Goal: Contribute content: Contribute content

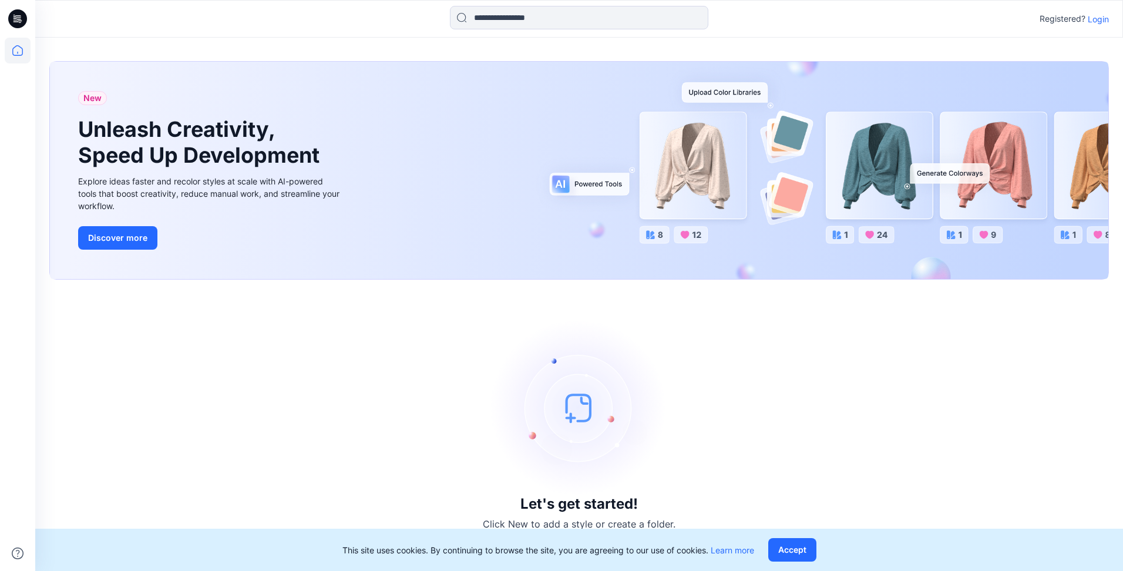
click at [1099, 18] on p "Login" at bounding box center [1098, 19] width 21 height 12
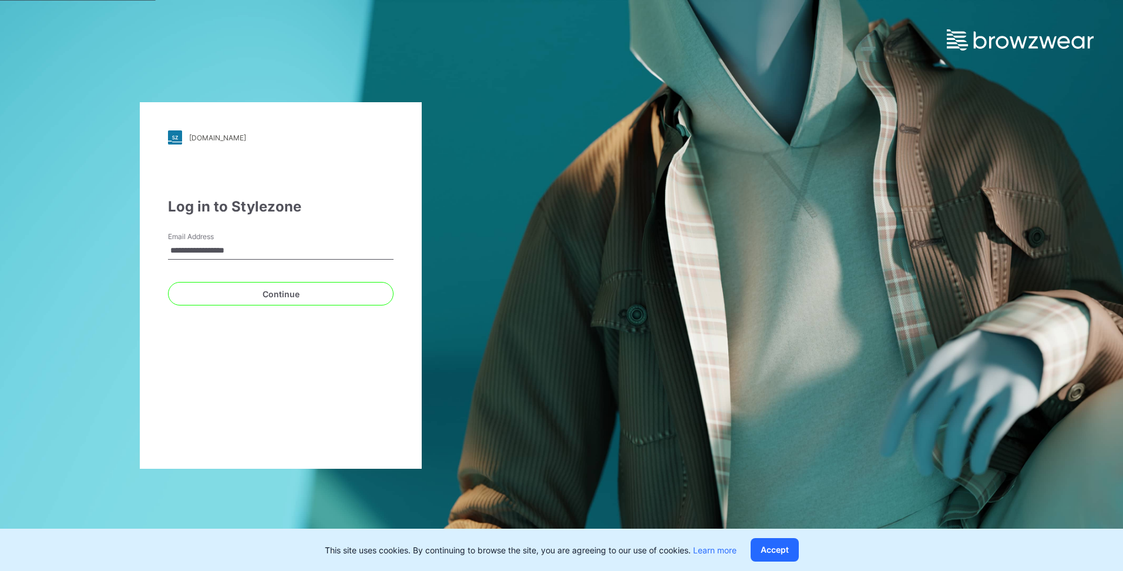
type input "**********"
click at [168, 282] on button "Continue" at bounding box center [281, 294] width 226 height 24
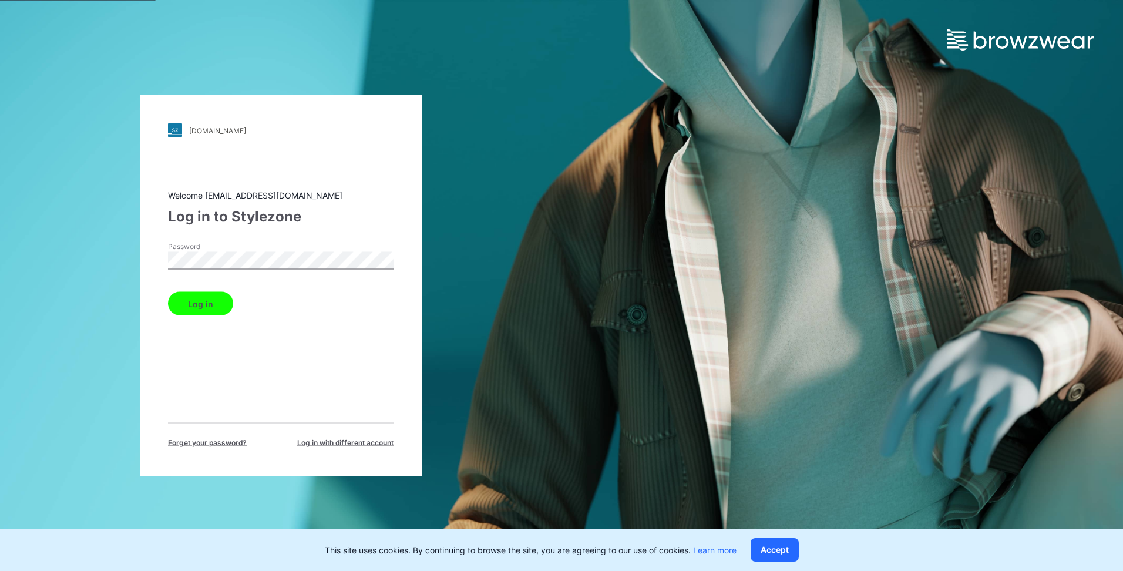
drag, startPoint x: 208, startPoint y: 302, endPoint x: 227, endPoint y: 294, distance: 21.1
click at [207, 302] on button "Log in" at bounding box center [200, 304] width 65 height 24
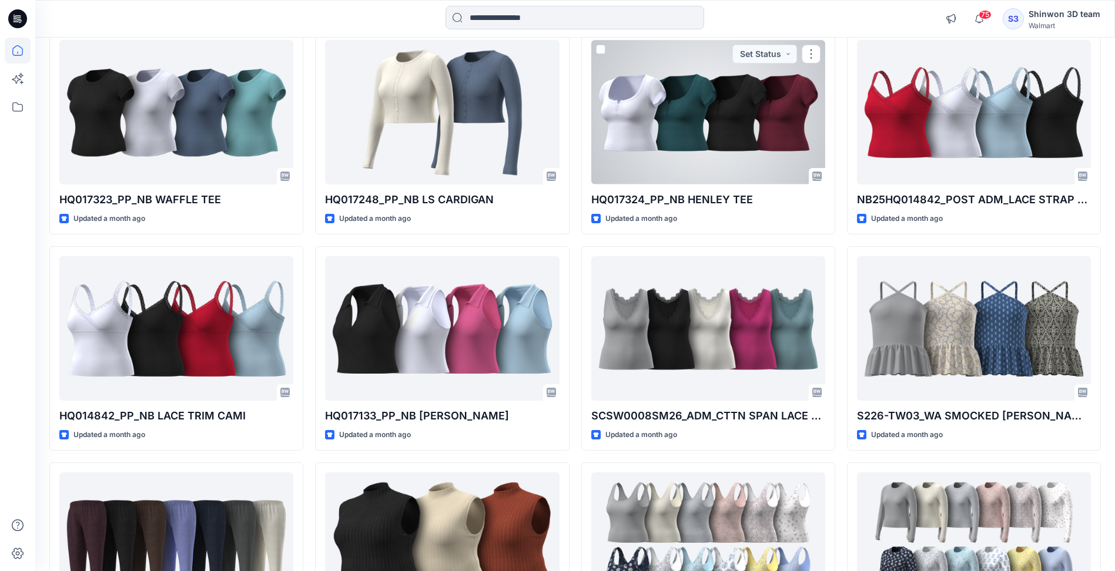
scroll to position [3530, 0]
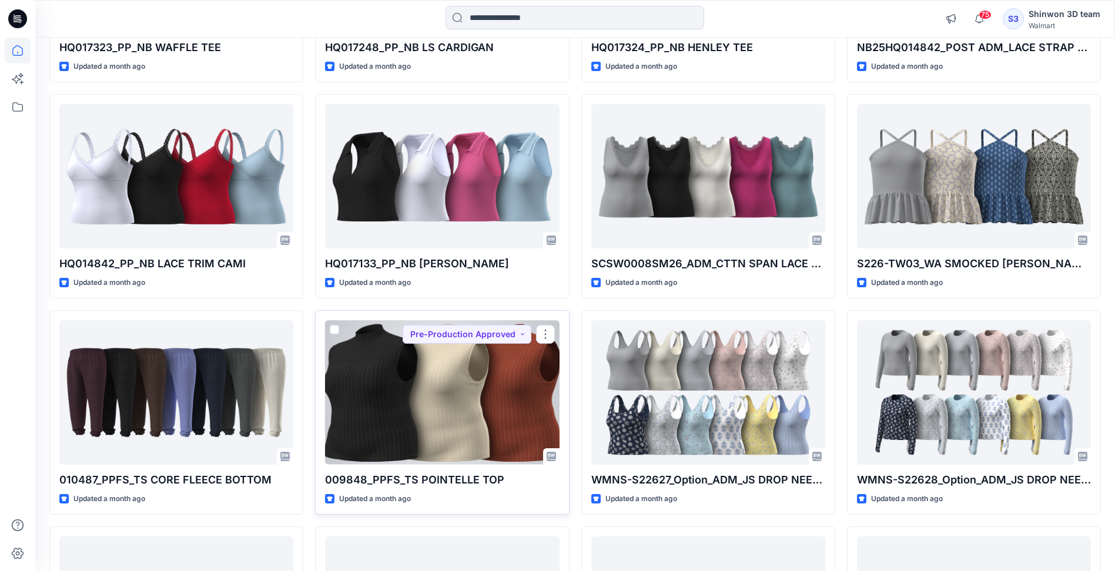
click at [380, 390] on div at bounding box center [442, 392] width 234 height 144
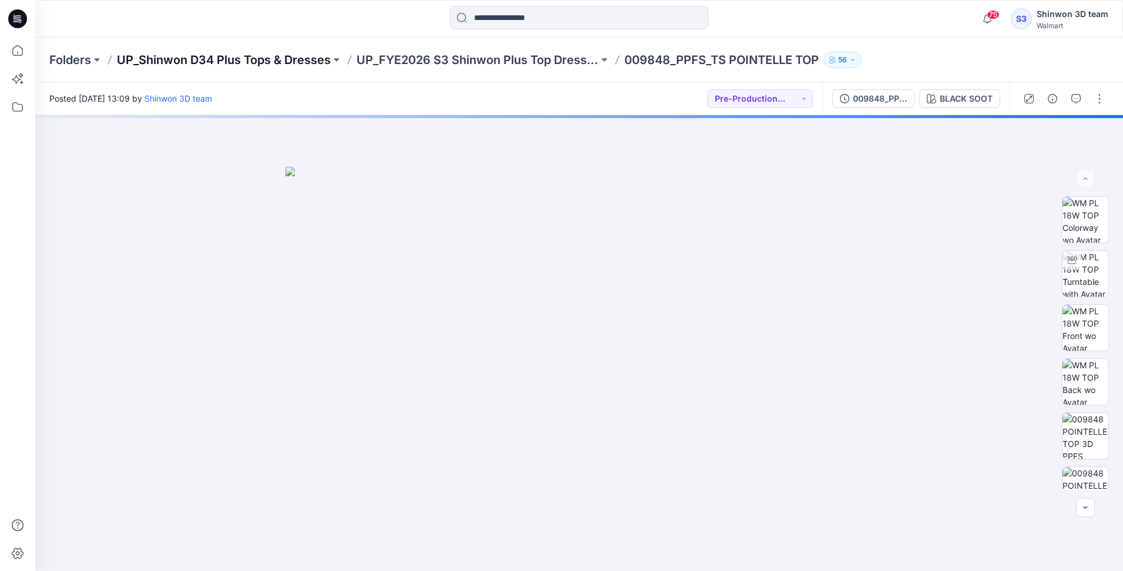
click at [283, 62] on p "UP_Shinwon D34 Plus Tops & Dresses" at bounding box center [224, 60] width 214 height 16
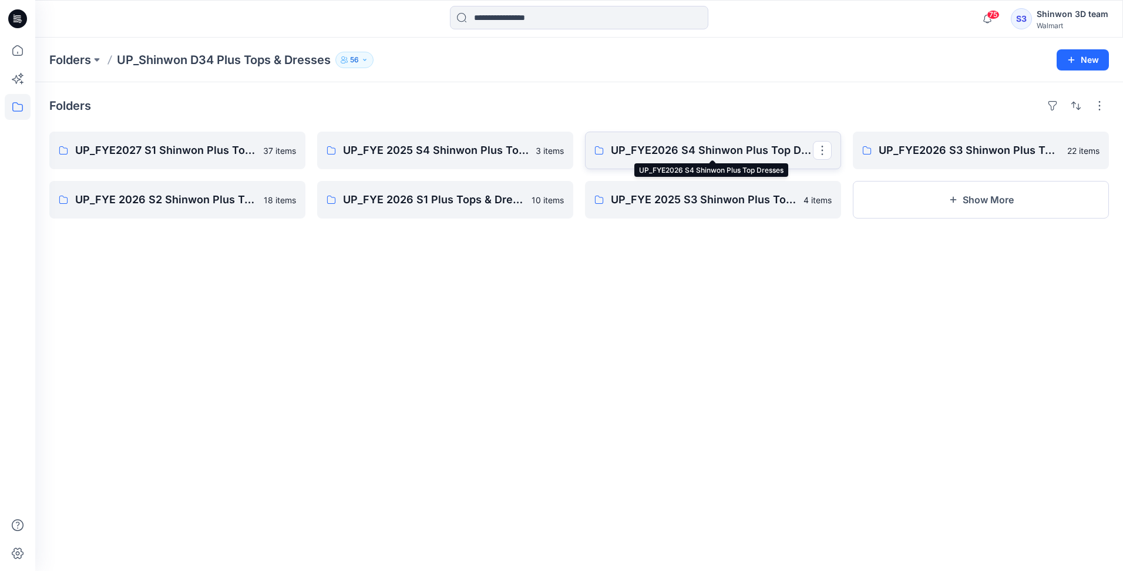
click at [764, 156] on p "UP_FYE2026 S4 Shinwon Plus Top Dresses" at bounding box center [712, 150] width 202 height 16
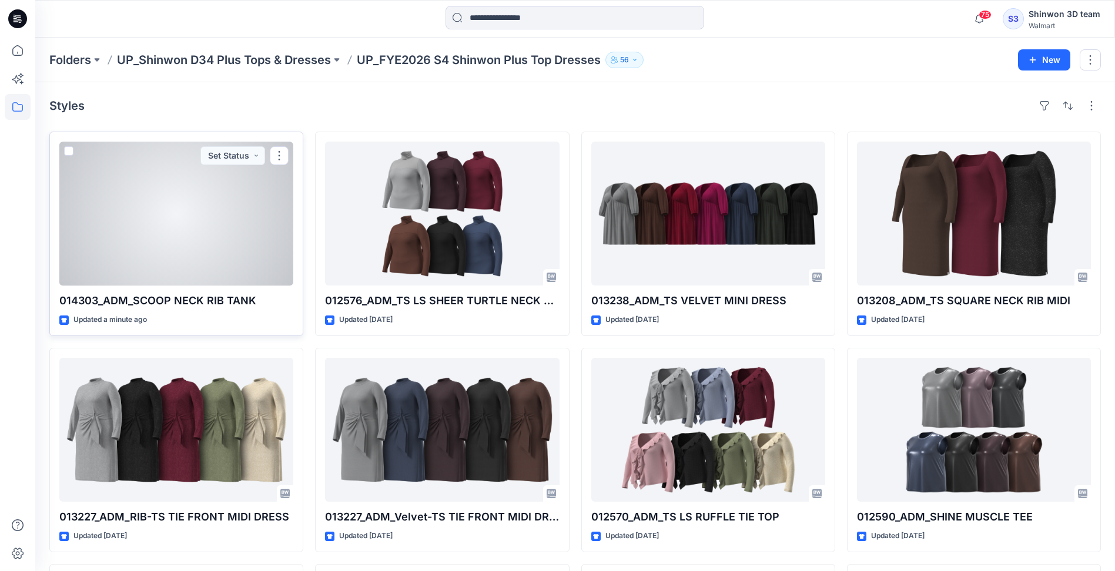
click at [163, 212] on div at bounding box center [176, 214] width 234 height 144
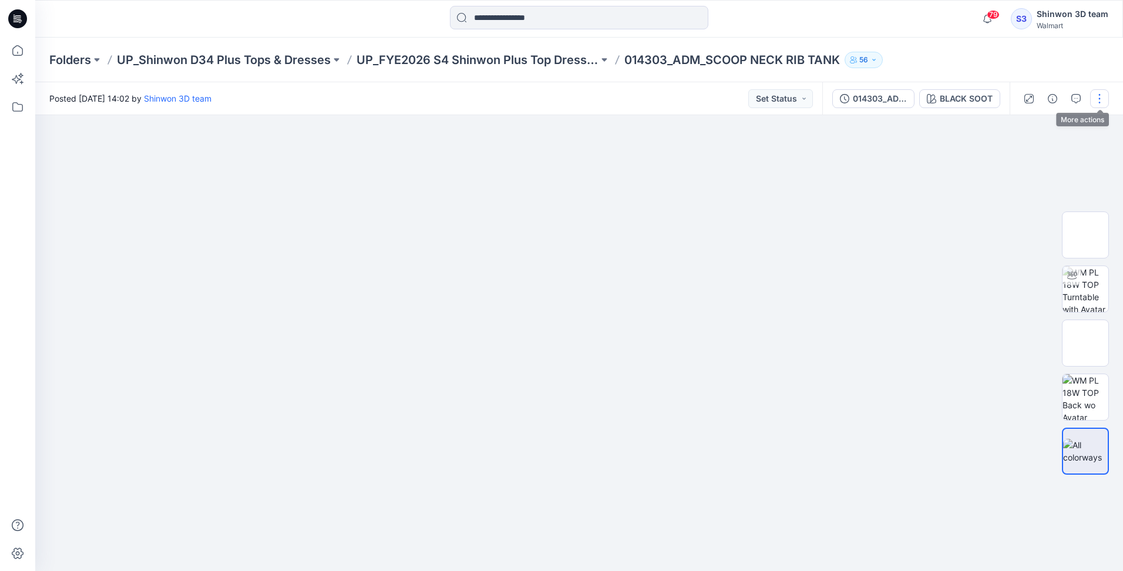
click at [1100, 93] on button "button" at bounding box center [1099, 98] width 19 height 19
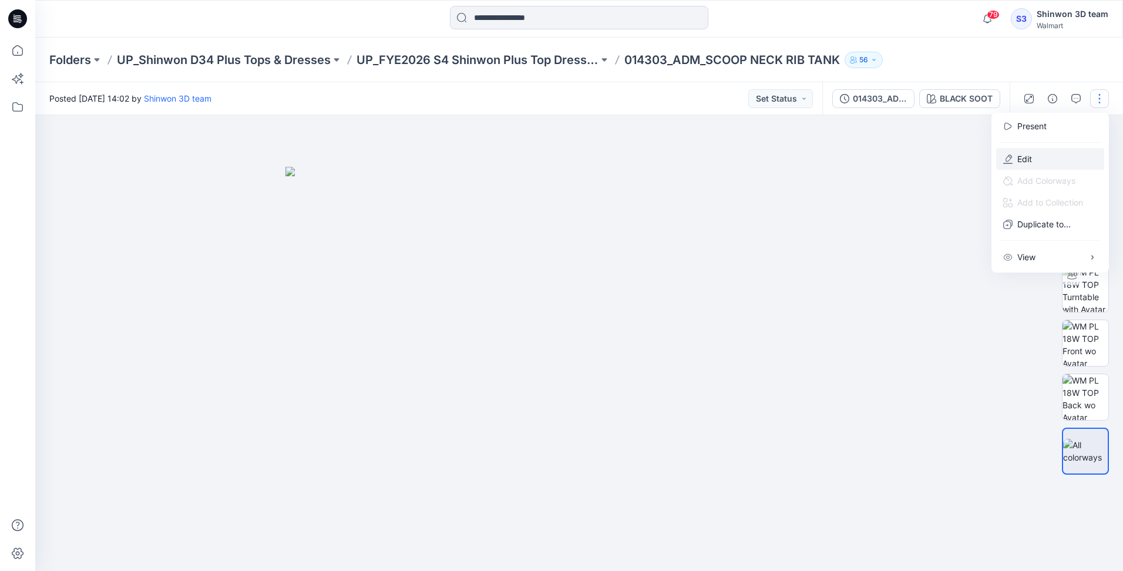
click at [1028, 160] on p "Edit" at bounding box center [1025, 159] width 15 height 12
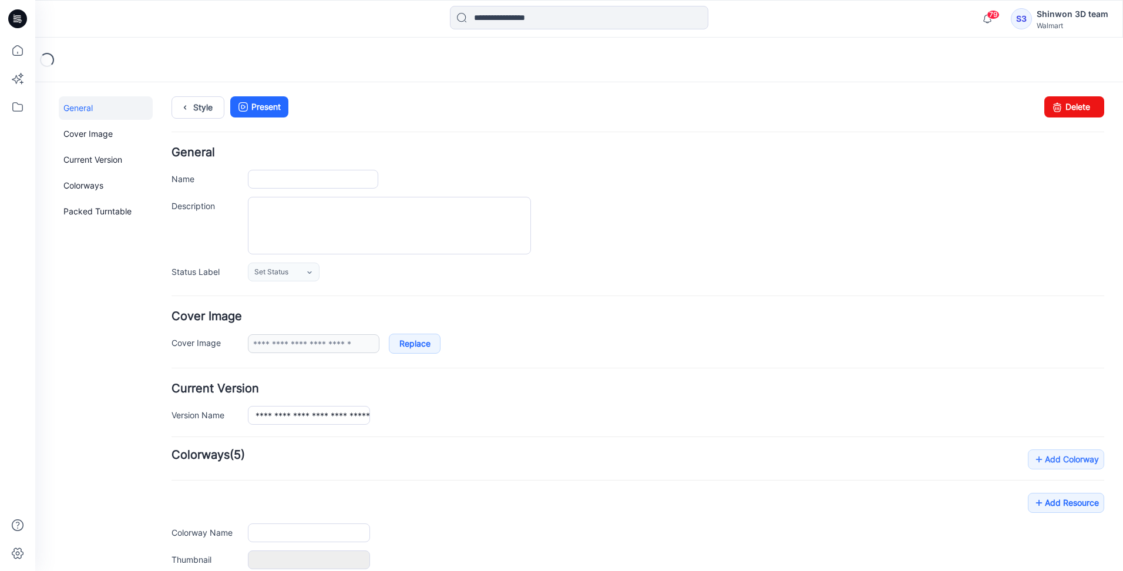
type input "**********"
type textarea "**********"
type input "**********"
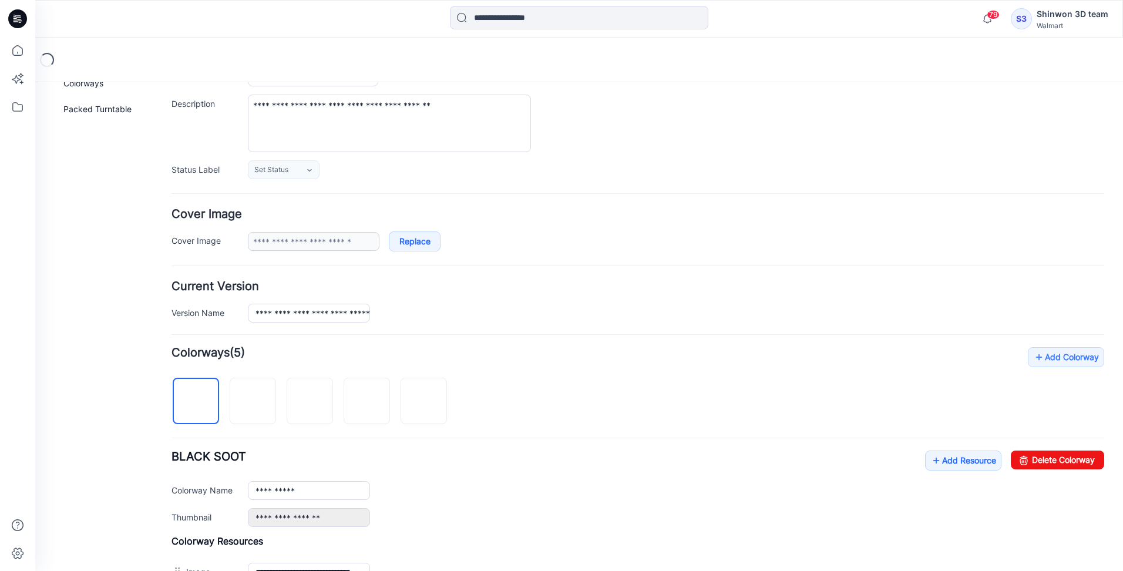
scroll to position [118, 0]
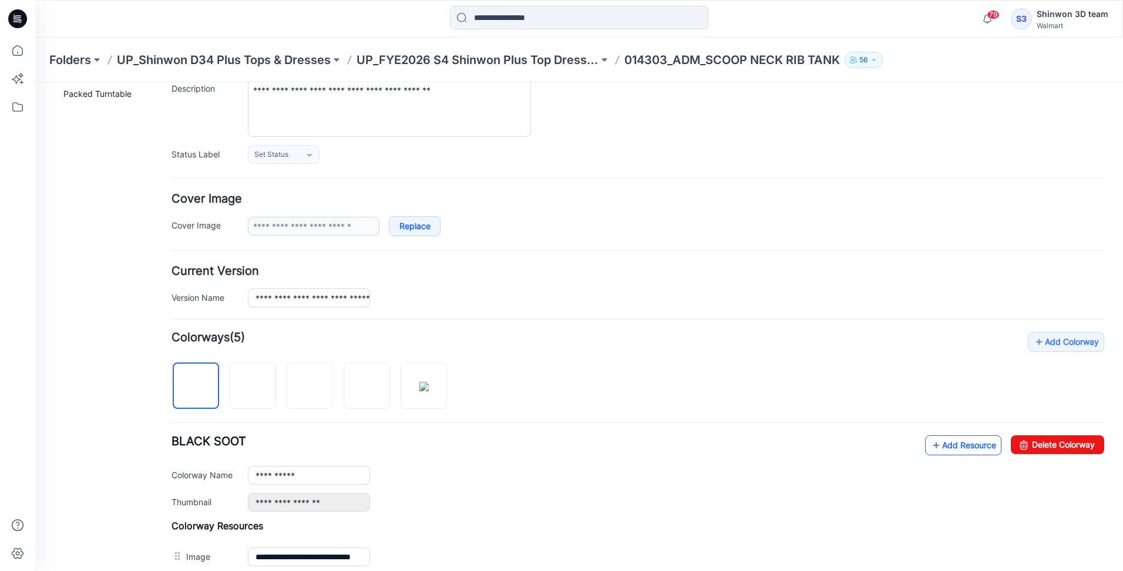
click at [954, 449] on link "Add Resource" at bounding box center [963, 445] width 76 height 20
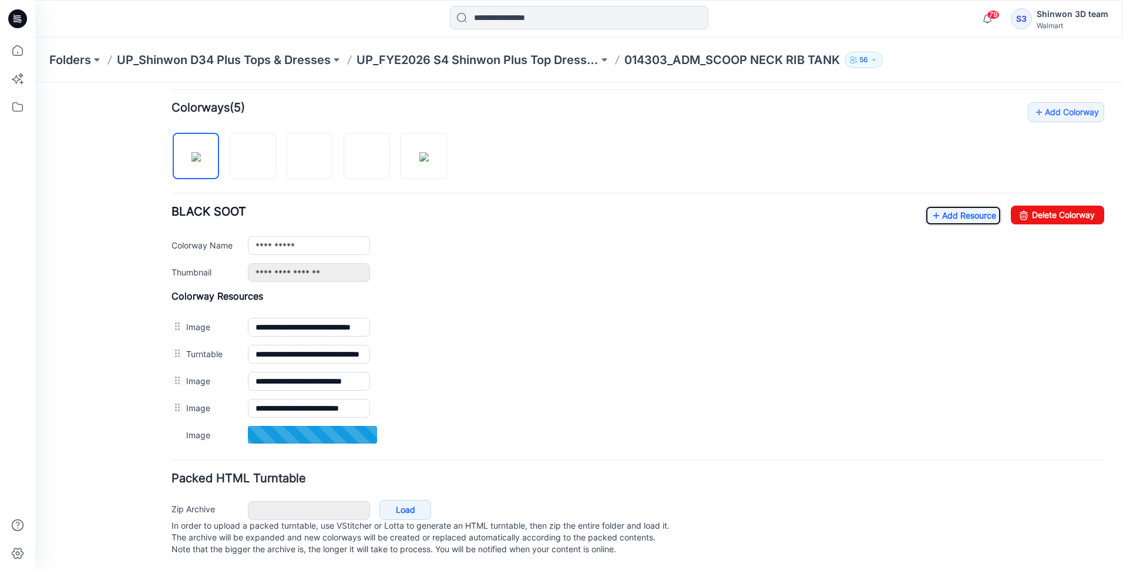
scroll to position [353, 0]
click at [965, 208] on link "Add Resource" at bounding box center [963, 215] width 76 height 20
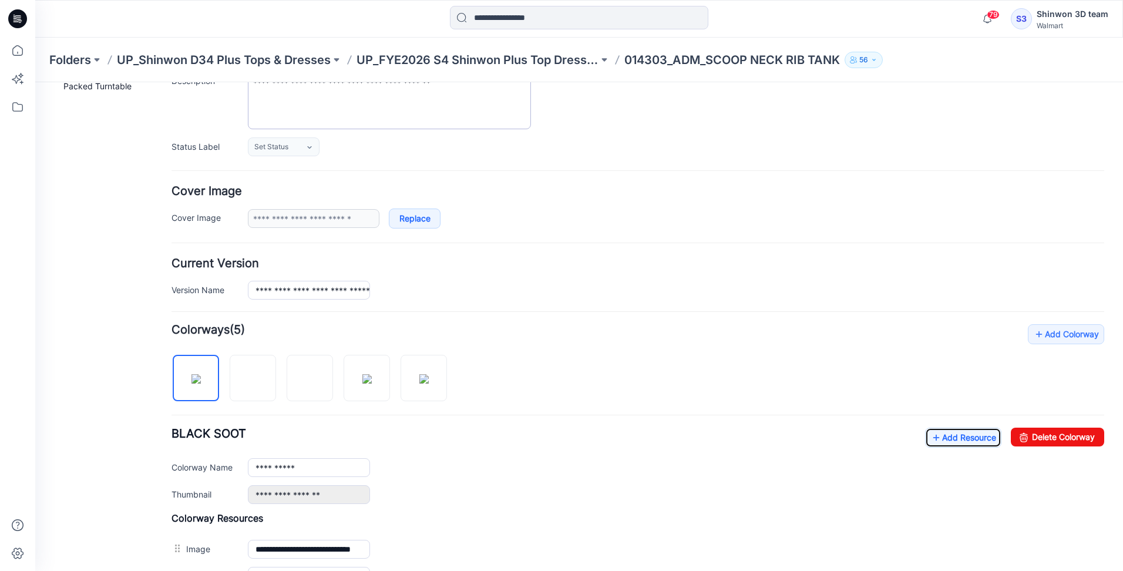
scroll to position [0, 0]
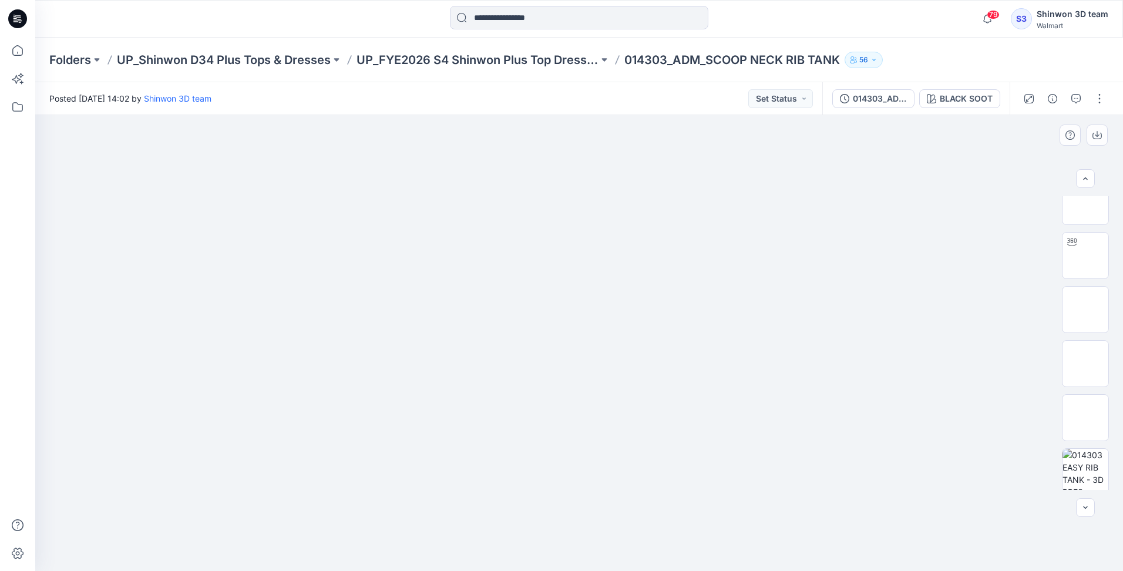
scroll to position [19, 0]
click at [805, 102] on button "Set Status" at bounding box center [781, 98] width 65 height 19
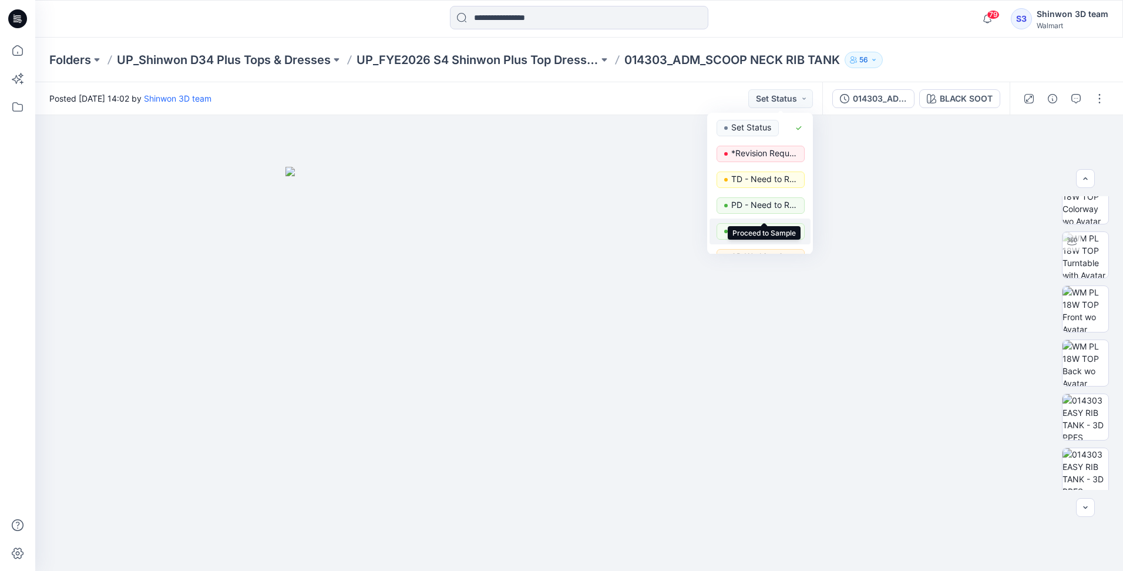
scroll to position [148, 0]
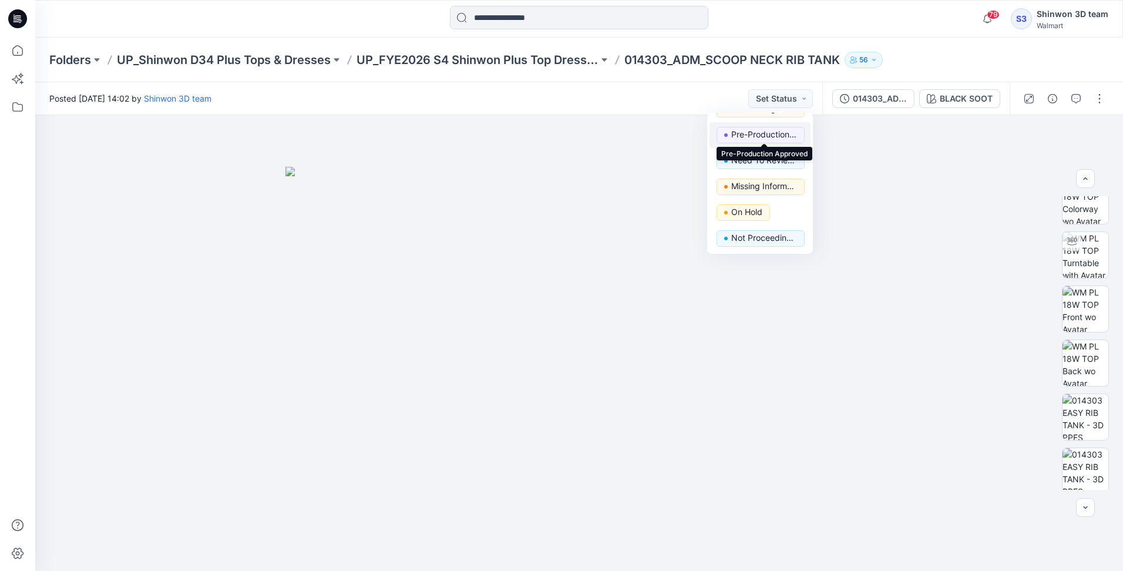
click at [771, 133] on p "Pre-Production Approved" at bounding box center [764, 134] width 66 height 15
